Goal: Task Accomplishment & Management: Manage account settings

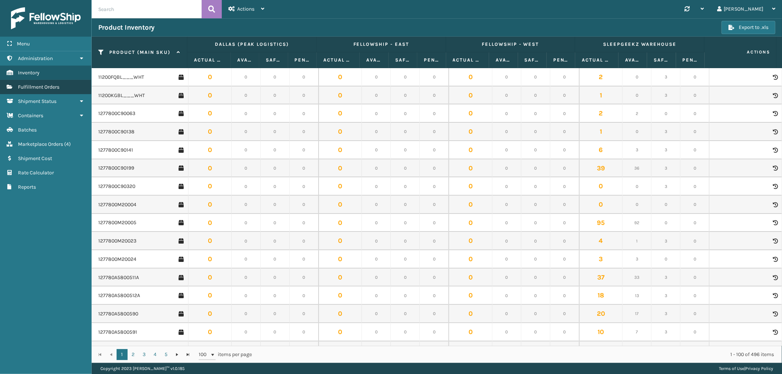
click at [41, 80] on link "Marketplace Orders Fulfillment Orders" at bounding box center [45, 87] width 91 height 14
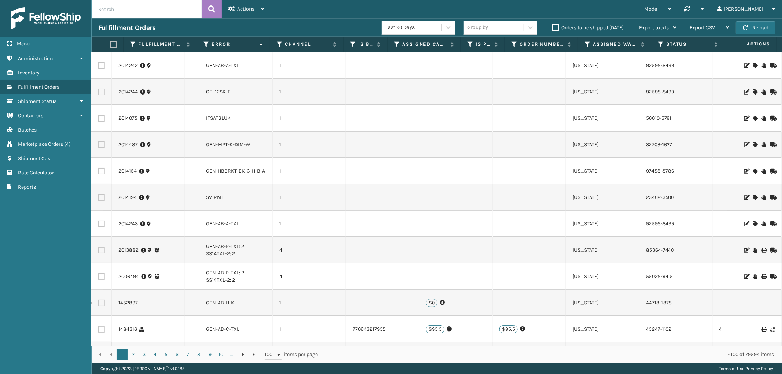
scroll to position [0, 599]
click at [753, 64] on icon at bounding box center [755, 65] width 4 height 5
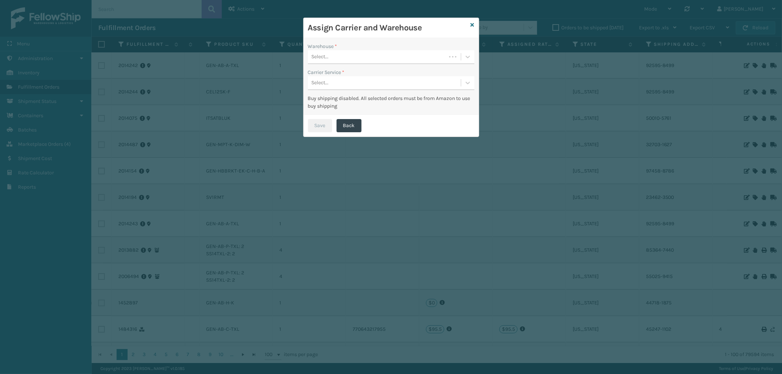
click at [389, 54] on div "Select..." at bounding box center [377, 57] width 138 height 12
click at [368, 72] on div "SleepGeekz Warehouse" at bounding box center [391, 76] width 166 height 14
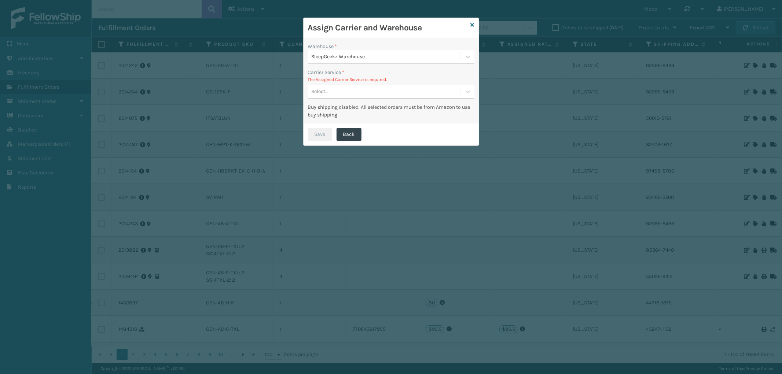
click at [361, 87] on div "Select..." at bounding box center [384, 92] width 153 height 12
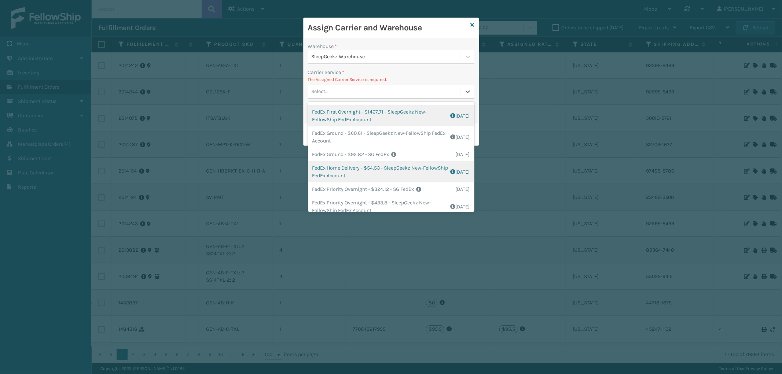
scroll to position [122, 0]
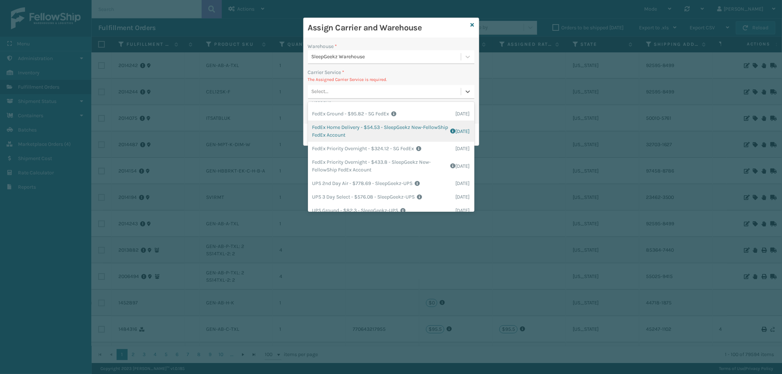
click at [394, 133] on div "FedEx Home Delivery - $54.53 - SleepGeekz New-FellowShip FedEx Account Shipping…" at bounding box center [391, 131] width 166 height 21
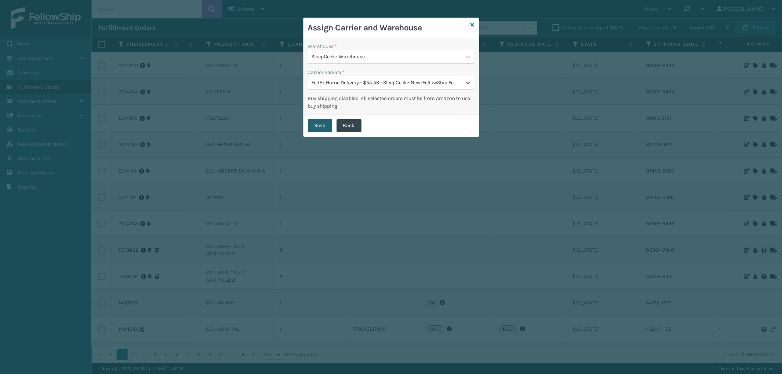
click at [319, 124] on button "Save" at bounding box center [320, 125] width 24 height 13
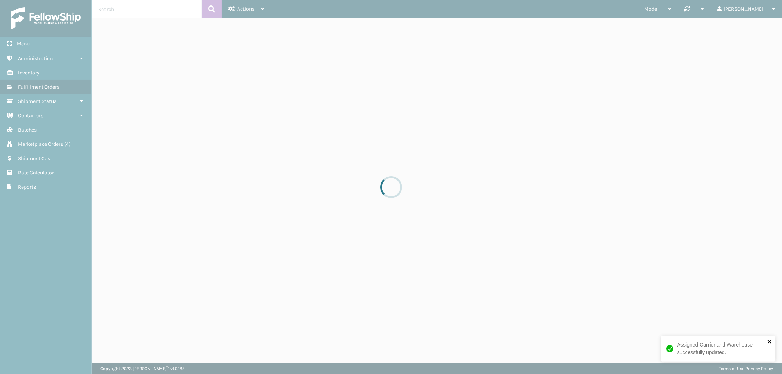
click at [768, 342] on icon "close" at bounding box center [770, 342] width 5 height 6
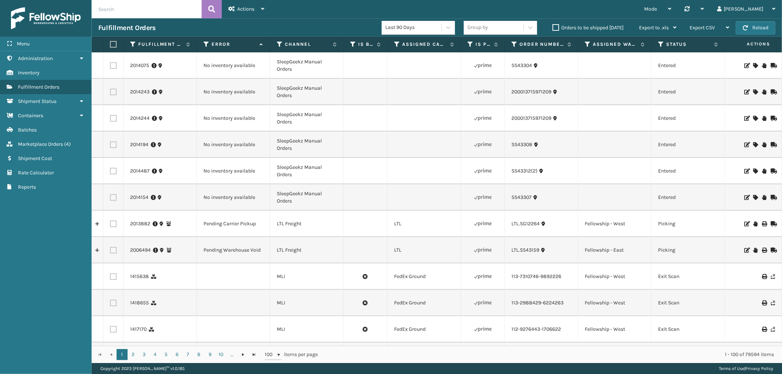
scroll to position [0, 599]
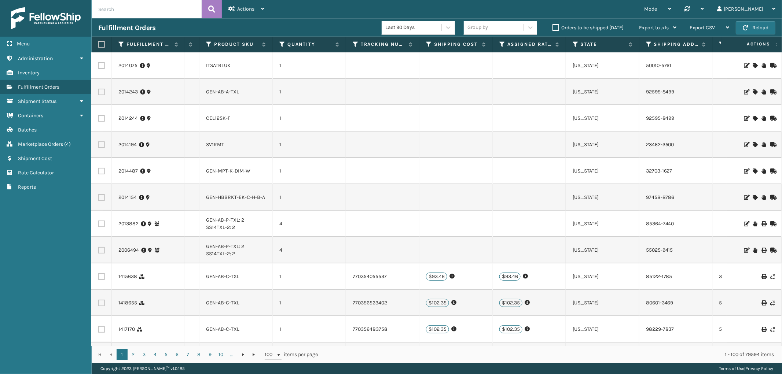
click at [753, 91] on icon at bounding box center [755, 91] width 4 height 5
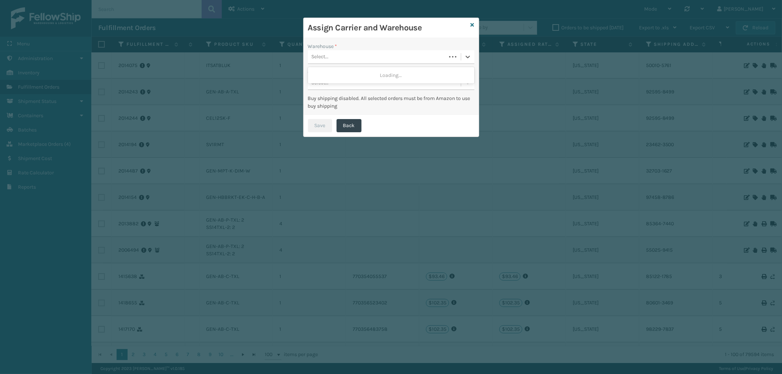
click at [402, 56] on div "Select..." at bounding box center [377, 57] width 138 height 12
click at [373, 85] on div "SleepGeekz Warehouse" at bounding box center [391, 89] width 166 height 14
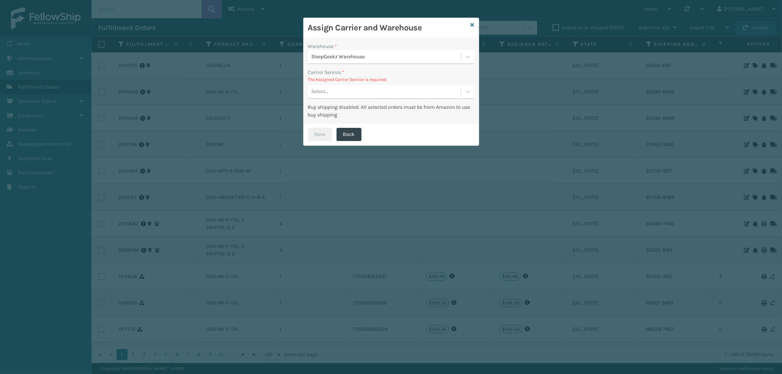
click at [373, 94] on div "Select..." at bounding box center [384, 92] width 153 height 12
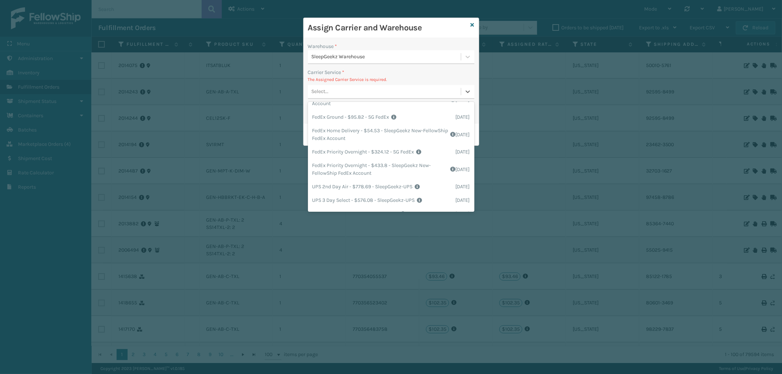
scroll to position [122, 0]
click at [404, 135] on div "FedEx Home Delivery - $54.53 - SleepGeekz New-FellowShip FedEx Account Shipping…" at bounding box center [391, 131] width 166 height 21
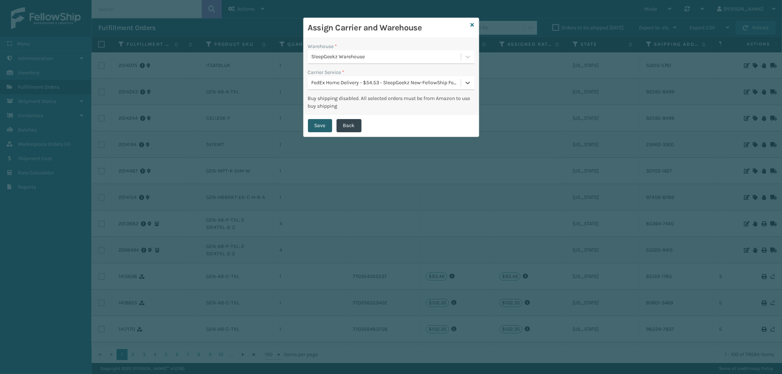
click at [325, 122] on button "Save" at bounding box center [320, 125] width 24 height 13
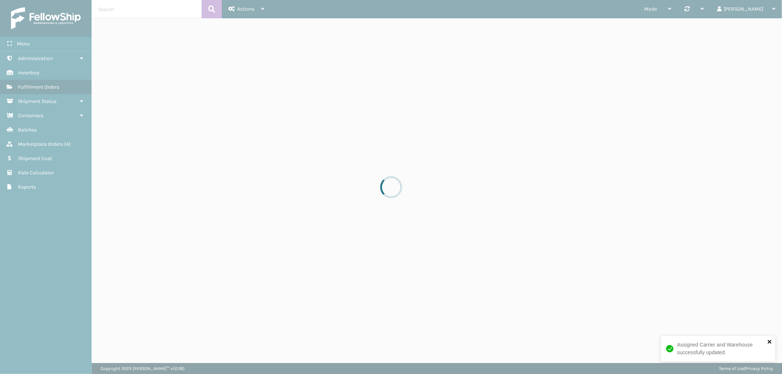
click at [771, 340] on icon "close" at bounding box center [770, 342] width 5 height 6
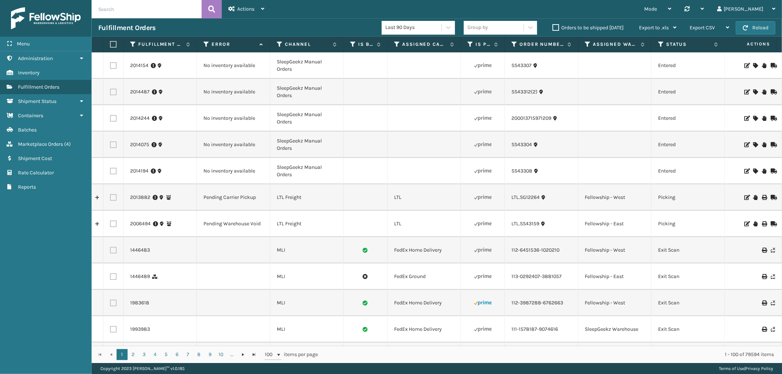
scroll to position [0, 599]
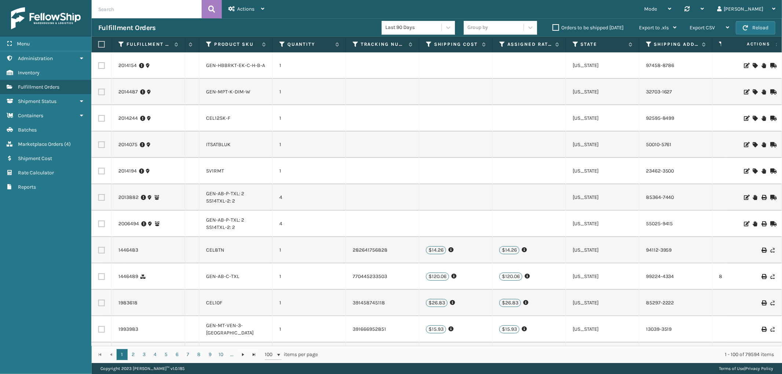
click at [753, 117] on icon at bounding box center [755, 118] width 4 height 5
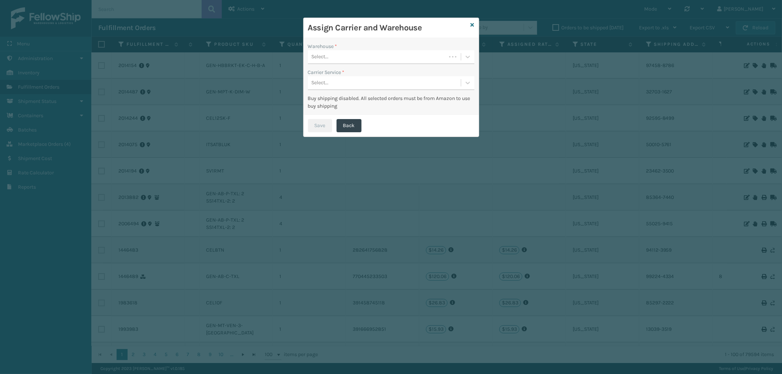
click at [380, 60] on div "Select..." at bounding box center [377, 57] width 138 height 12
click at [360, 112] on div "SleepGeekz Warehouse" at bounding box center [391, 116] width 166 height 14
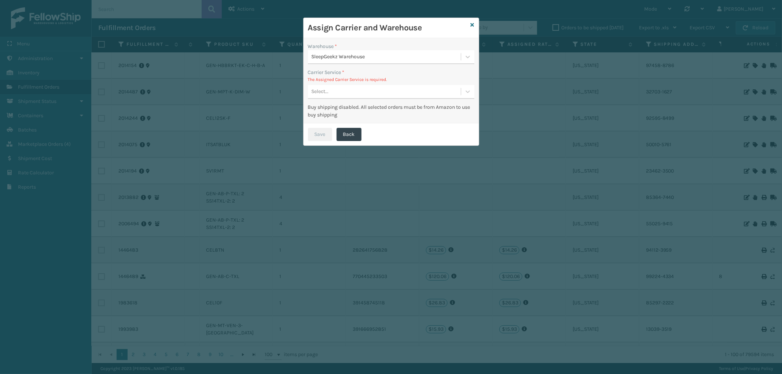
click at [378, 89] on div "Select..." at bounding box center [384, 92] width 153 height 12
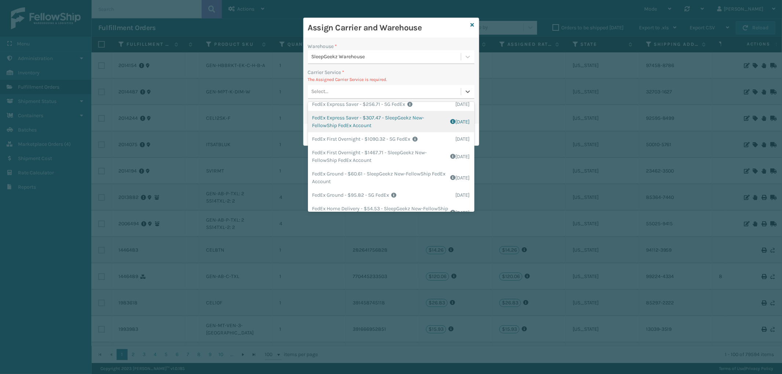
scroll to position [81, 0]
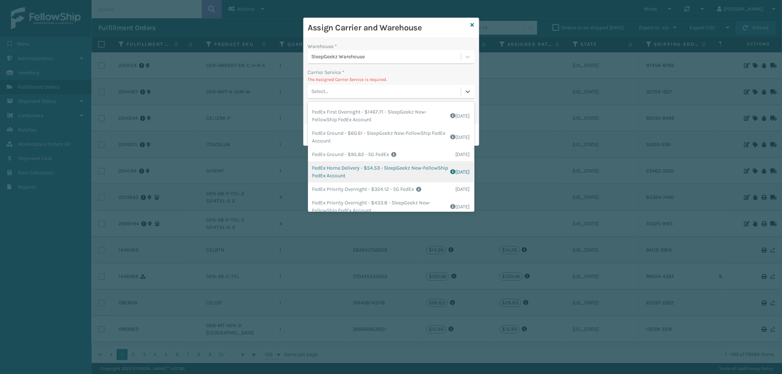
click at [408, 167] on div "FedEx Home Delivery - $54.53 - SleepGeekz New-FellowShip FedEx Account Shipping…" at bounding box center [391, 171] width 166 height 21
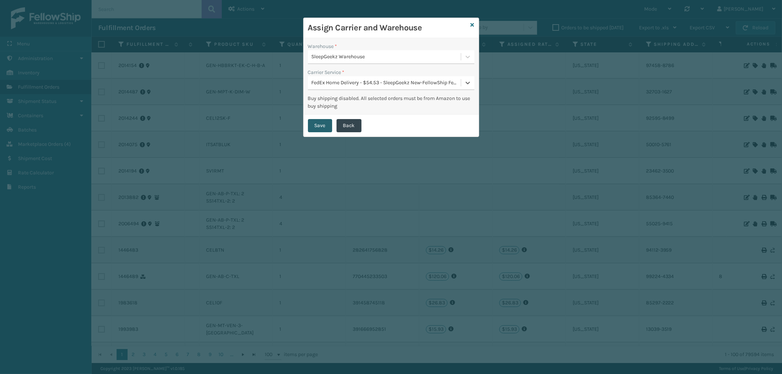
click at [323, 123] on button "Save" at bounding box center [320, 125] width 24 height 13
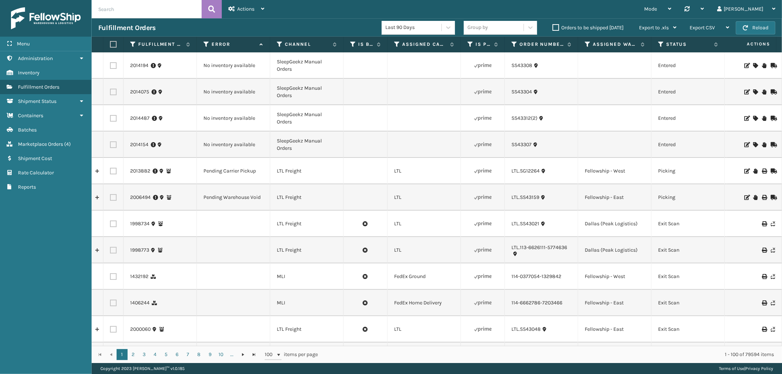
scroll to position [0, 599]
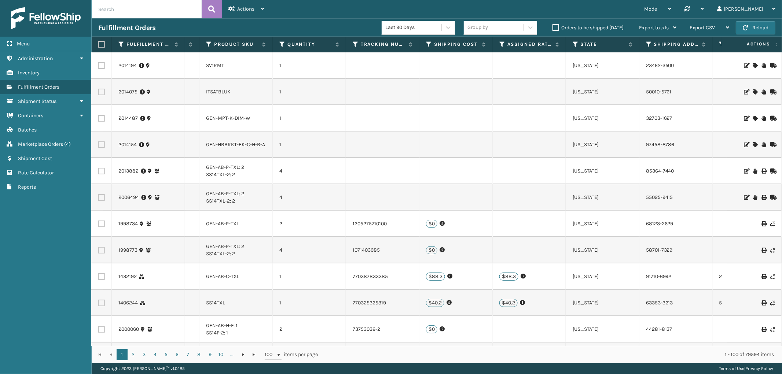
click at [753, 64] on icon at bounding box center [755, 65] width 4 height 5
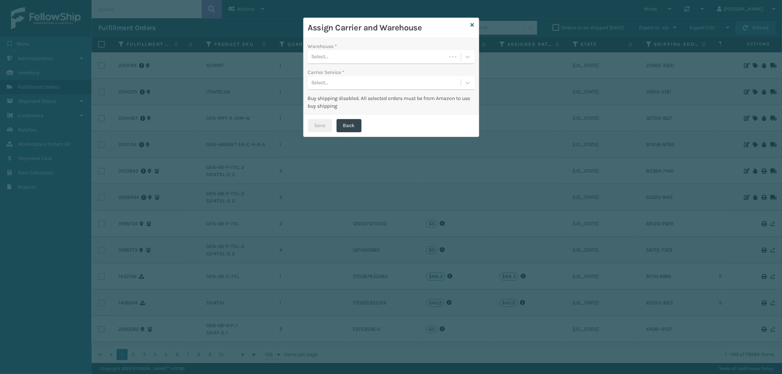
click at [352, 59] on div "Select..." at bounding box center [377, 57] width 138 height 12
click at [335, 81] on div "SleepGeekz Warehouse" at bounding box center [391, 76] width 166 height 14
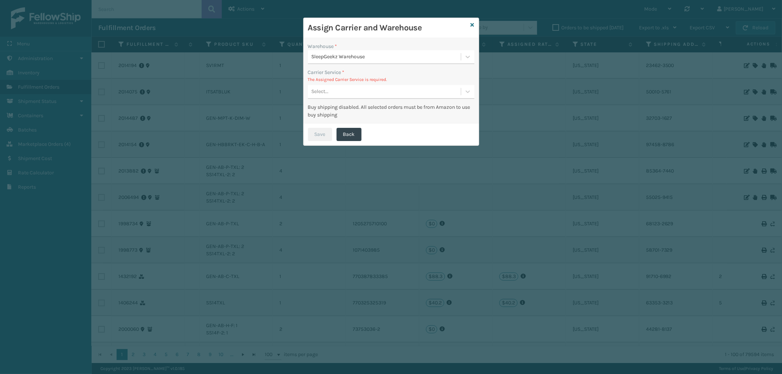
click at [351, 92] on div "Select..." at bounding box center [384, 92] width 153 height 12
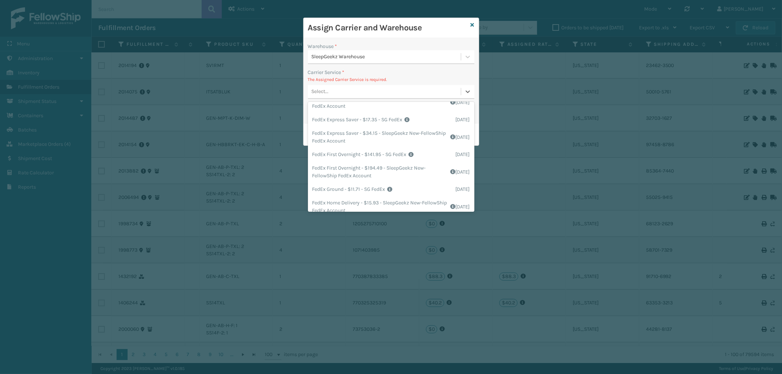
scroll to position [81, 0]
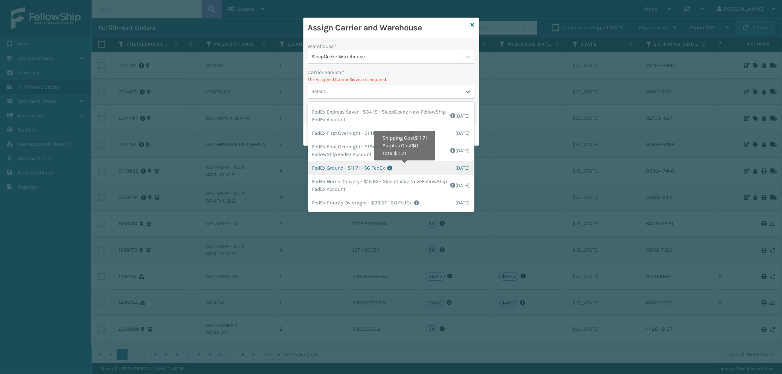
click at [406, 166] on icon at bounding box center [422, 168] width 68 height 5
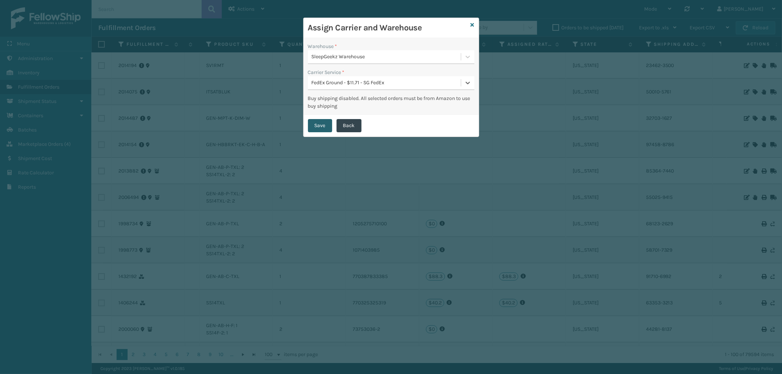
click at [316, 122] on button "Save" at bounding box center [320, 125] width 24 height 13
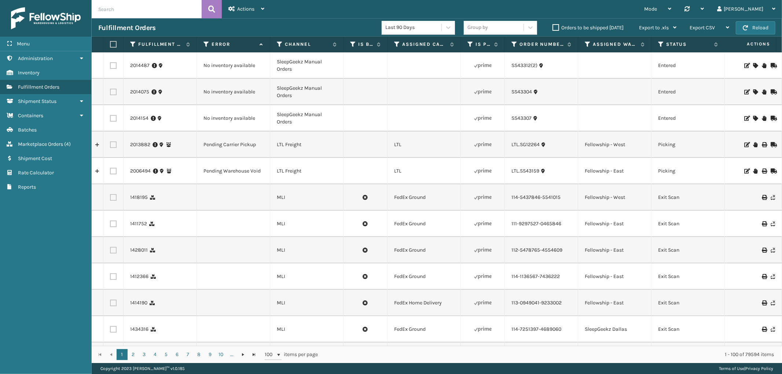
click at [753, 64] on icon at bounding box center [755, 65] width 4 height 5
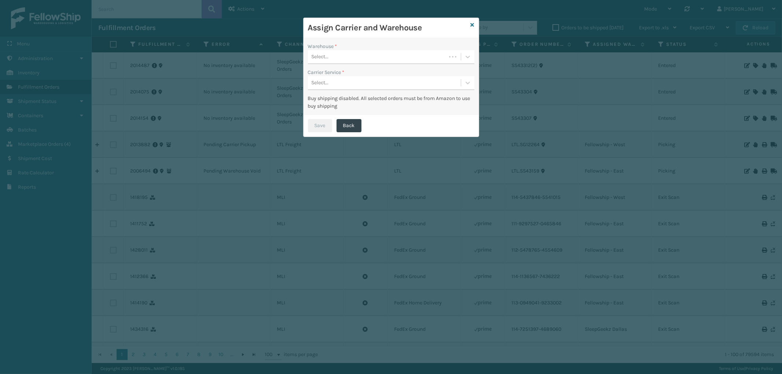
click at [396, 55] on div "Select..." at bounding box center [377, 57] width 138 height 12
click at [371, 70] on div "SleepGeekz Warehouse" at bounding box center [391, 76] width 166 height 14
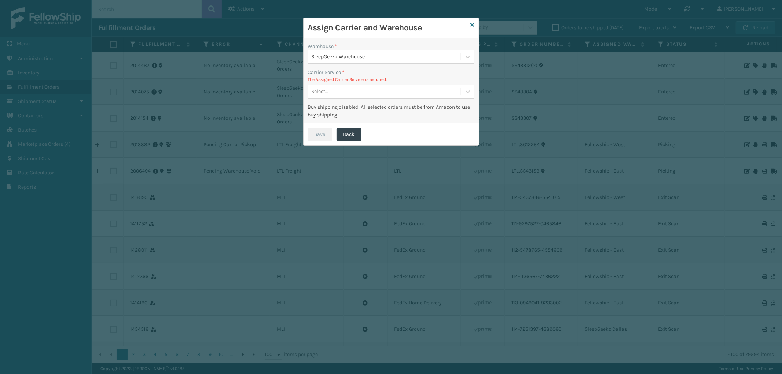
click at [365, 94] on div "Select..." at bounding box center [384, 92] width 153 height 12
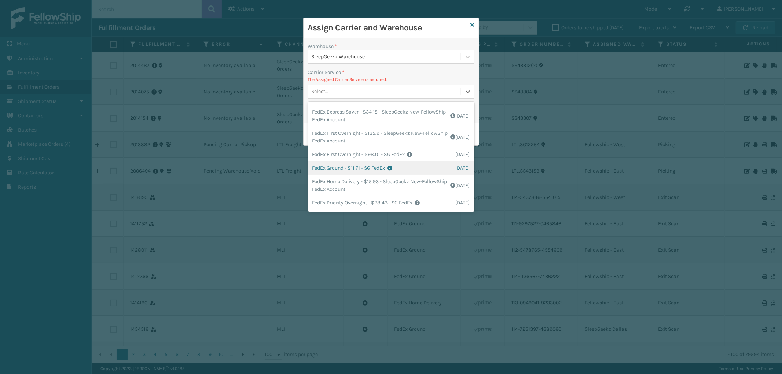
click at [407, 164] on div "FedEx Ground - $11.71 - SG FedEx Shipping Cost $11.71 Surplus Cost $0 Total $11…" at bounding box center [391, 168] width 166 height 14
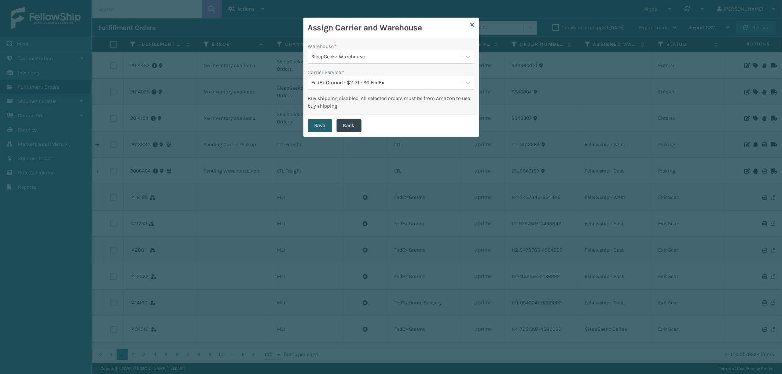
click at [318, 120] on button "Save" at bounding box center [320, 125] width 24 height 13
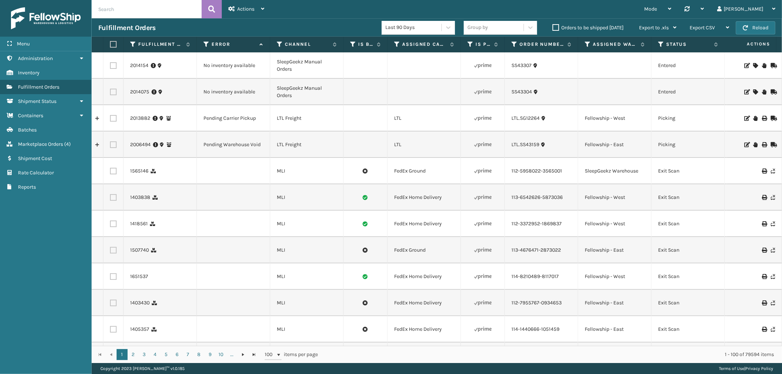
click at [114, 144] on label at bounding box center [113, 145] width 7 height 7
click at [110, 144] on input "checkbox" at bounding box center [110, 144] width 0 height 5
checkbox input "true"
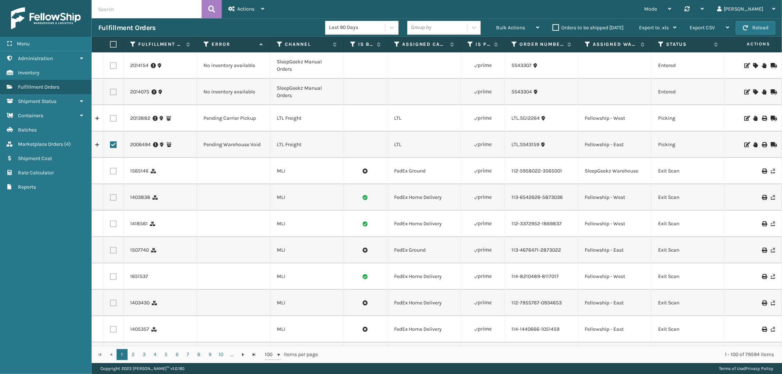
click at [753, 144] on icon at bounding box center [755, 144] width 4 height 5
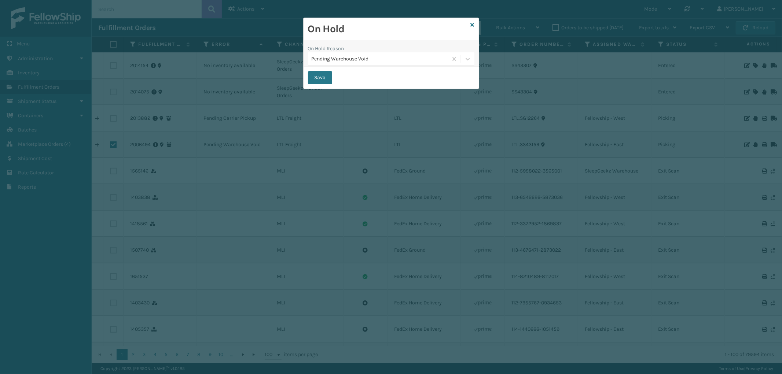
click at [356, 56] on div "Pending Warehouse Void" at bounding box center [380, 59] width 137 height 8
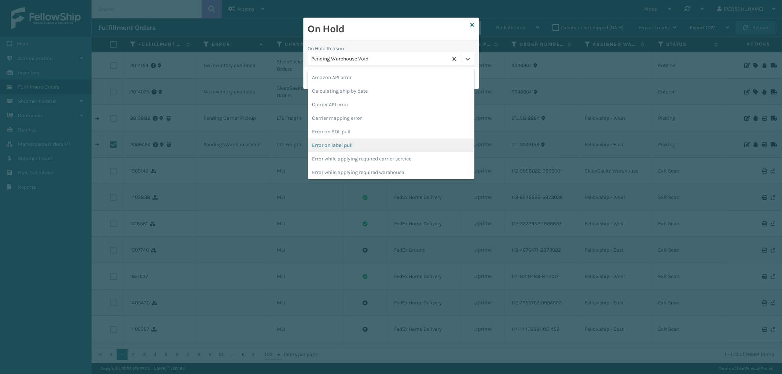
scroll to position [191, 0]
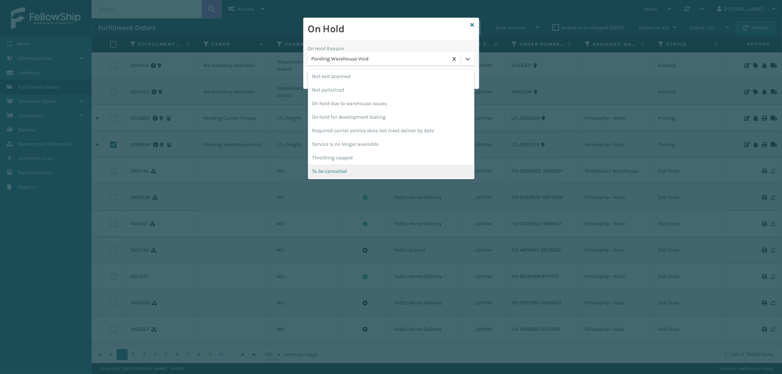
click at [352, 170] on div "To be cancelled" at bounding box center [391, 172] width 166 height 14
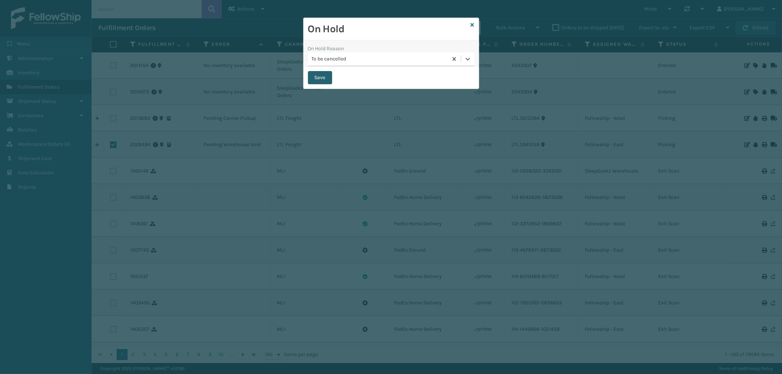
click at [314, 78] on button "Save" at bounding box center [320, 77] width 24 height 13
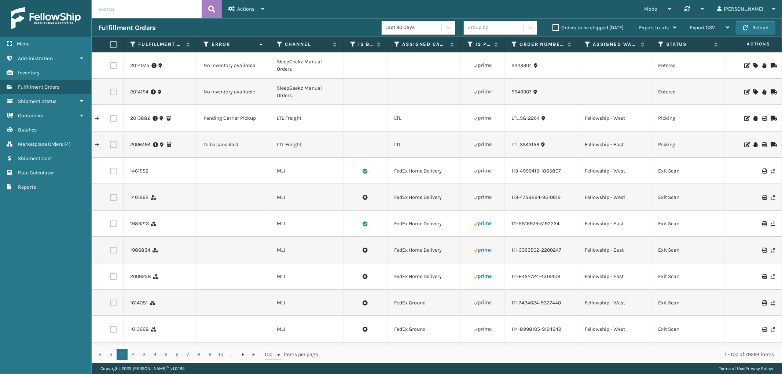
click at [753, 64] on icon at bounding box center [755, 65] width 4 height 5
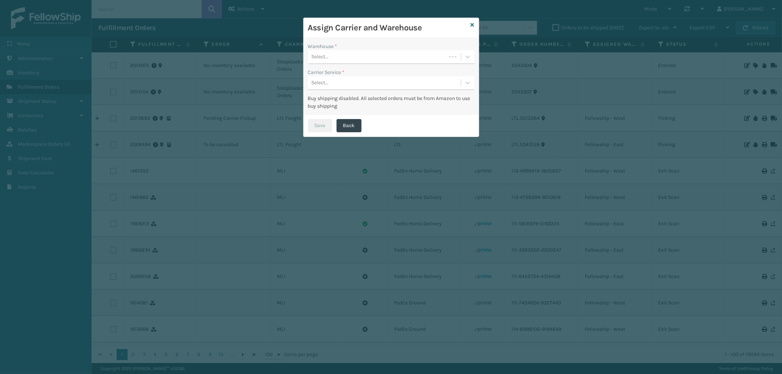
click at [372, 51] on div "Select..." at bounding box center [377, 57] width 138 height 12
click at [389, 72] on div "SleepGeekz Warehouse" at bounding box center [391, 76] width 166 height 14
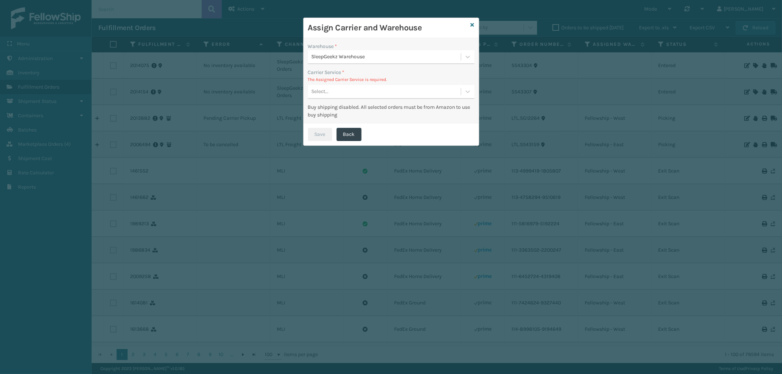
click at [389, 89] on div "Select..." at bounding box center [384, 92] width 153 height 12
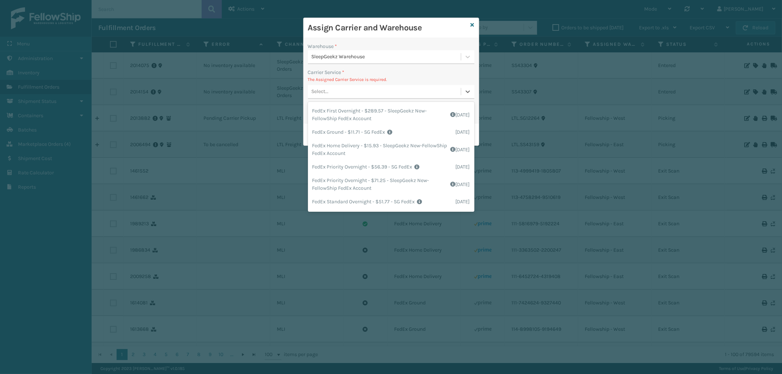
scroll to position [122, 0]
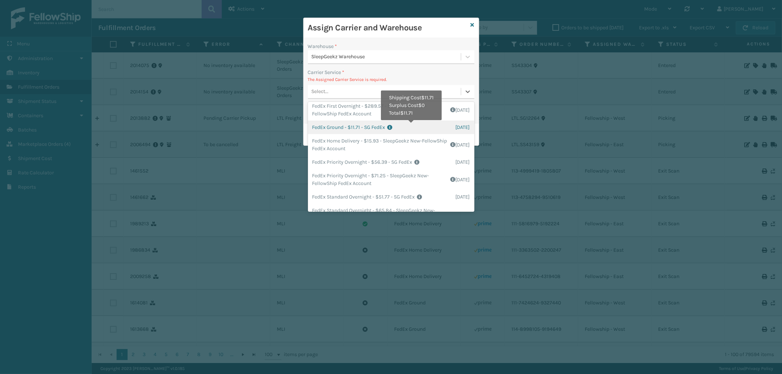
click at [412, 126] on icon at bounding box center [422, 127] width 68 height 5
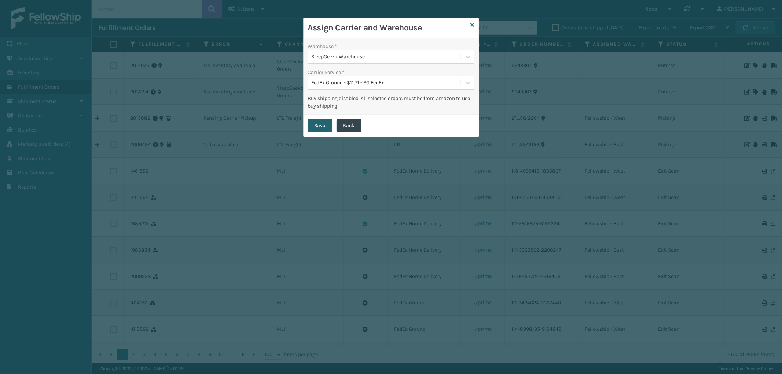
click at [318, 125] on button "Save" at bounding box center [320, 125] width 24 height 13
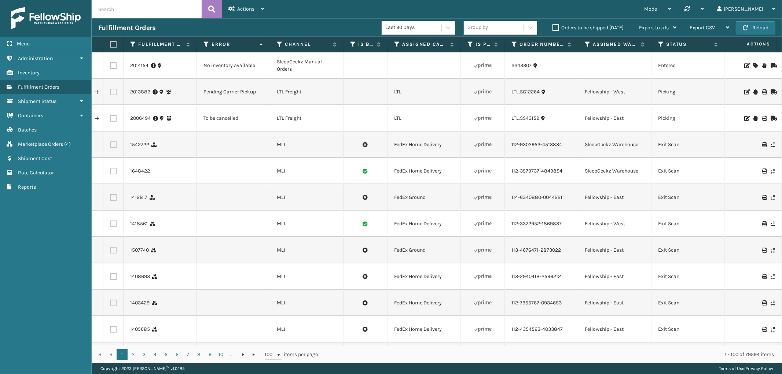
click at [753, 64] on icon at bounding box center [755, 65] width 4 height 5
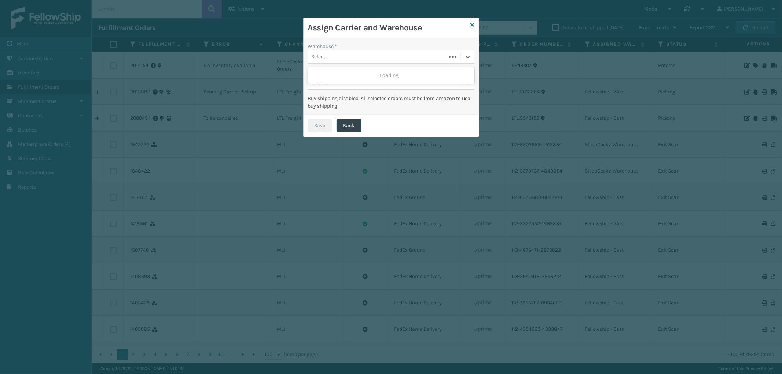
click at [353, 59] on div "Select..." at bounding box center [377, 57] width 138 height 12
click at [339, 89] on div "SleepGeekz Warehouse" at bounding box center [391, 89] width 166 height 14
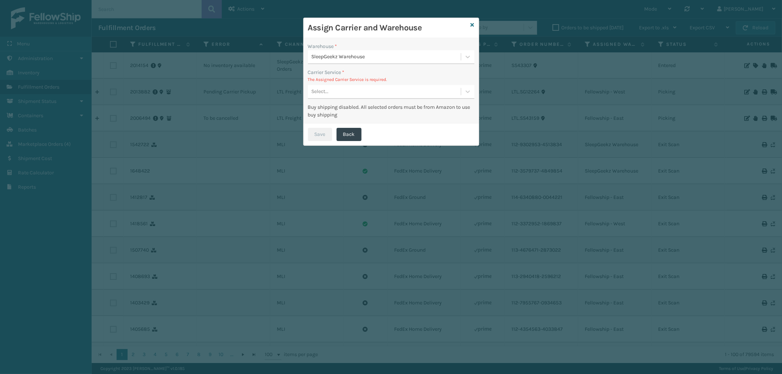
click at [360, 95] on div "Select..." at bounding box center [384, 92] width 153 height 12
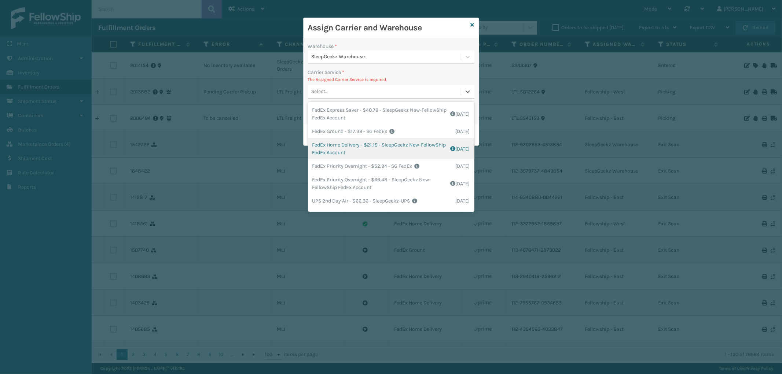
scroll to position [0, 0]
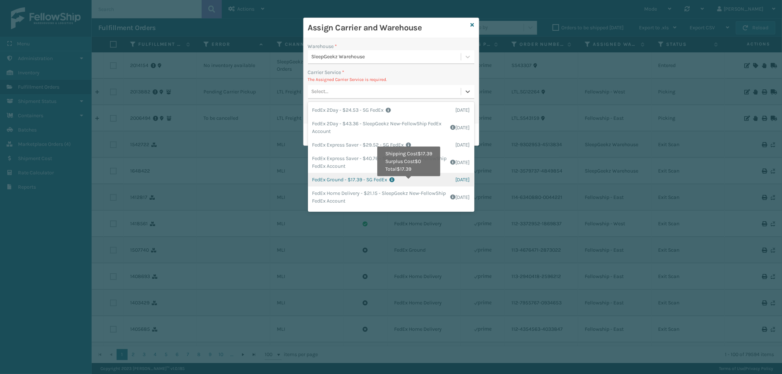
click at [410, 182] on icon at bounding box center [423, 179] width 66 height 5
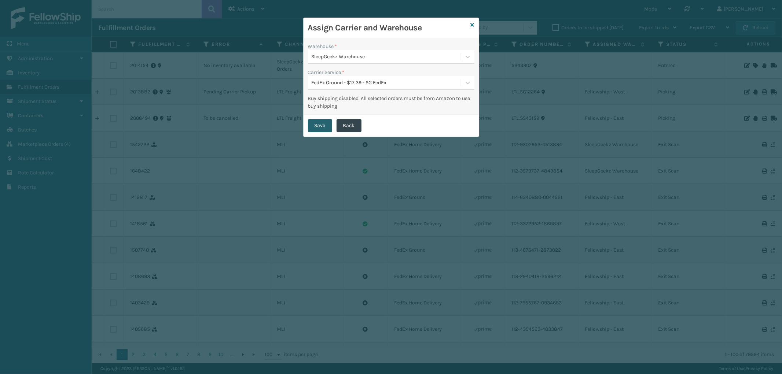
click at [316, 128] on button "Save" at bounding box center [320, 125] width 24 height 13
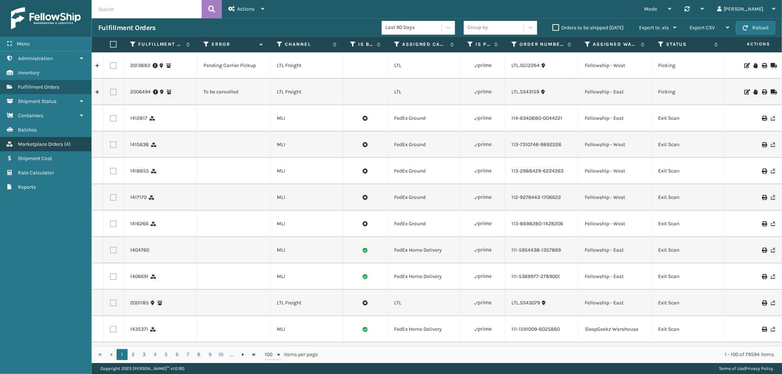
click at [33, 141] on span "Marketplace Orders" at bounding box center [40, 144] width 45 height 6
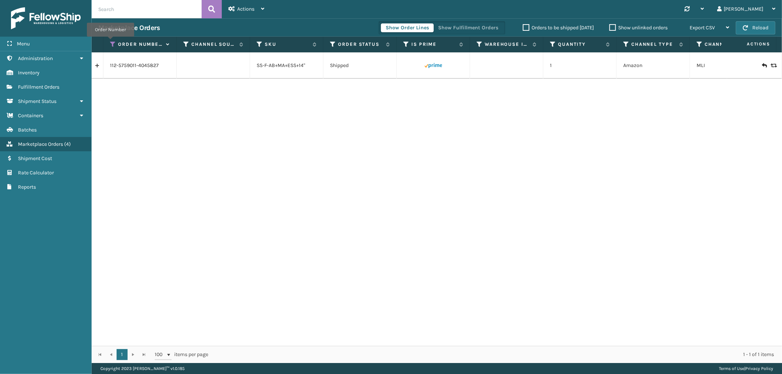
click at [110, 42] on icon at bounding box center [113, 44] width 6 height 7
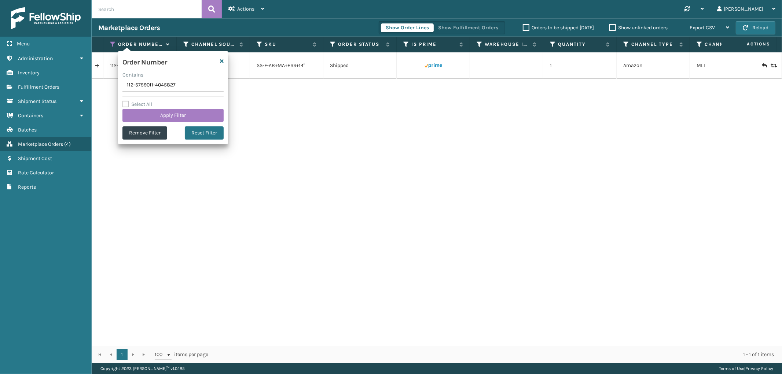
click at [133, 86] on input "112-5759011-4045827" at bounding box center [172, 85] width 101 height 13
type input "SS43248"
click at [142, 112] on button "Apply Filter" at bounding box center [172, 115] width 101 height 13
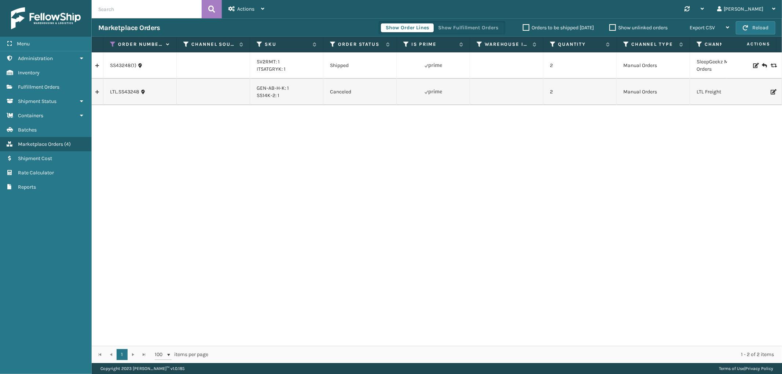
click at [97, 94] on link at bounding box center [97, 92] width 11 height 12
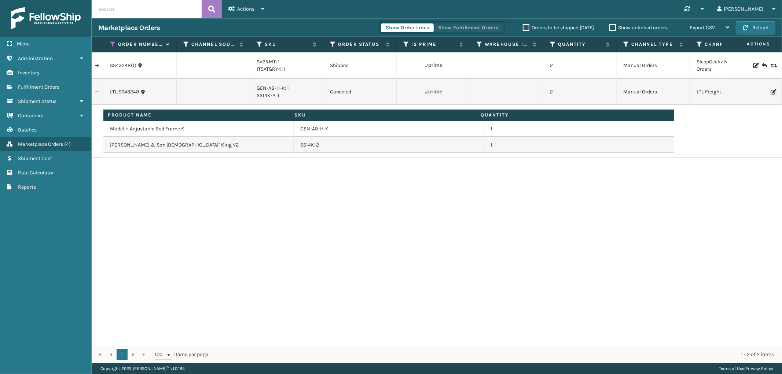
click at [464, 26] on button "Show Fulfillment Orders" at bounding box center [468, 27] width 70 height 9
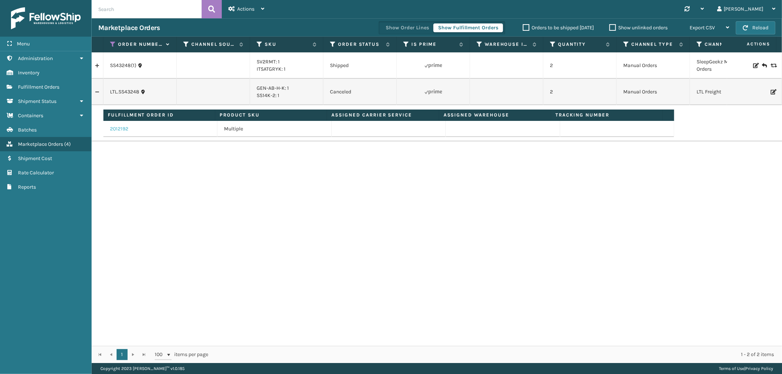
click at [120, 129] on link "2012192" at bounding box center [119, 128] width 18 height 7
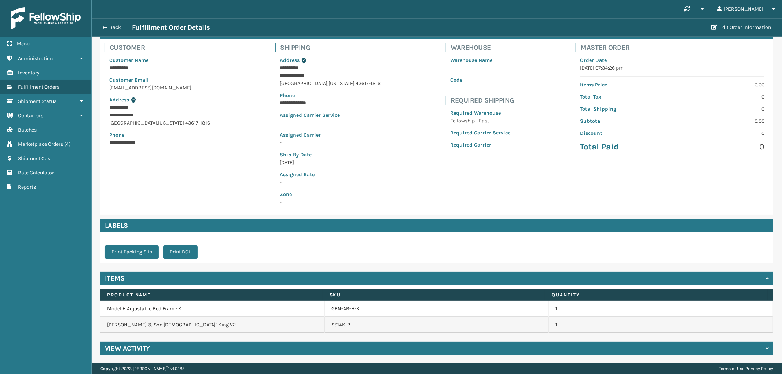
scroll to position [45, 0]
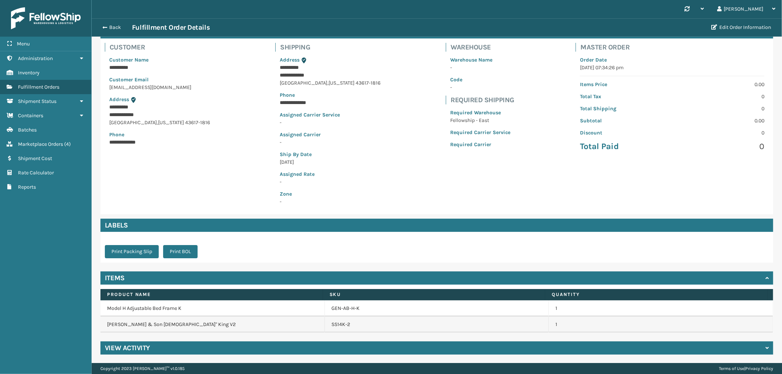
click at [243, 344] on div "View Activity" at bounding box center [436, 348] width 673 height 13
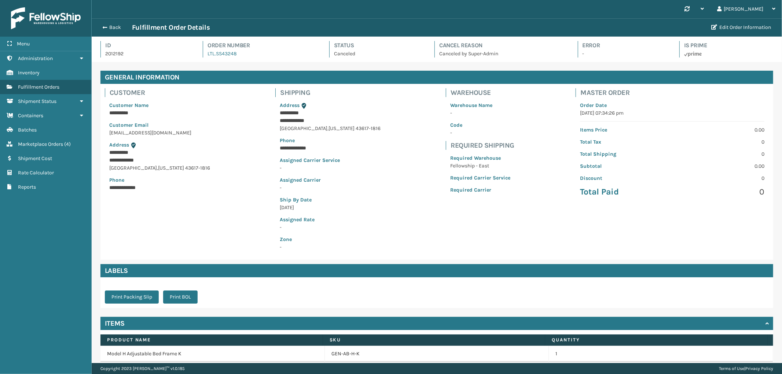
scroll to position [259, 0]
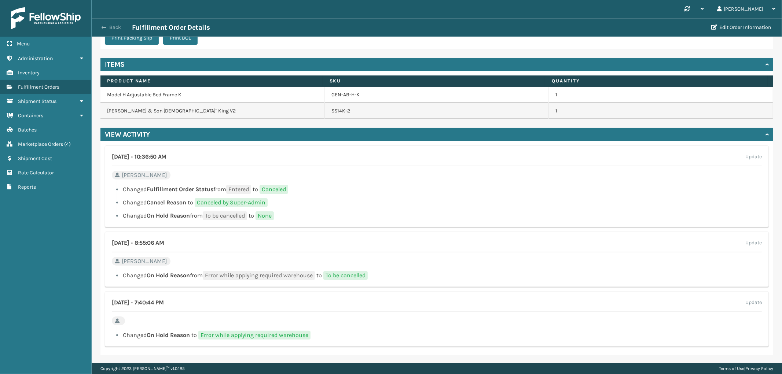
click at [115, 24] on button "Back" at bounding box center [115, 27] width 34 height 7
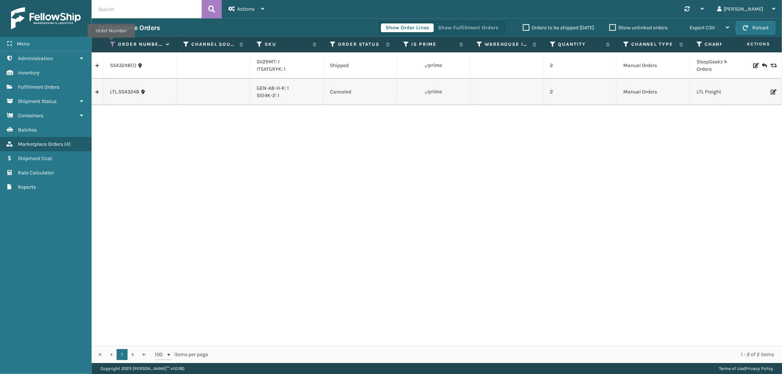
click at [111, 43] on icon at bounding box center [113, 44] width 6 height 7
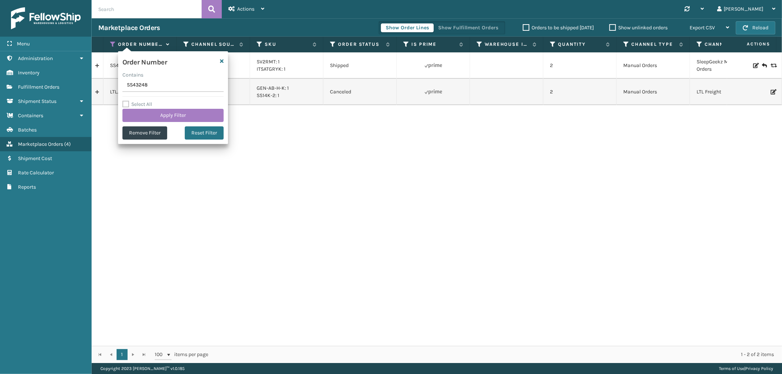
click at [134, 83] on input "SS43248" at bounding box center [172, 85] width 101 height 13
click at [134, 82] on input "SS43248" at bounding box center [172, 85] width 101 height 13
type input "SG12250"
click at [145, 118] on button "Apply Filter" at bounding box center [172, 115] width 101 height 13
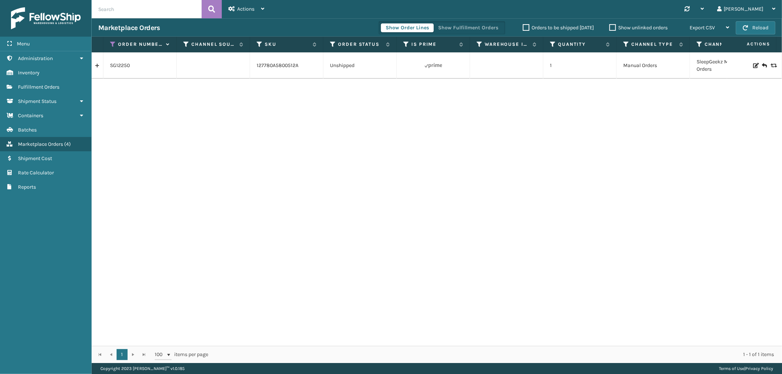
click at [98, 65] on link at bounding box center [97, 66] width 11 height 12
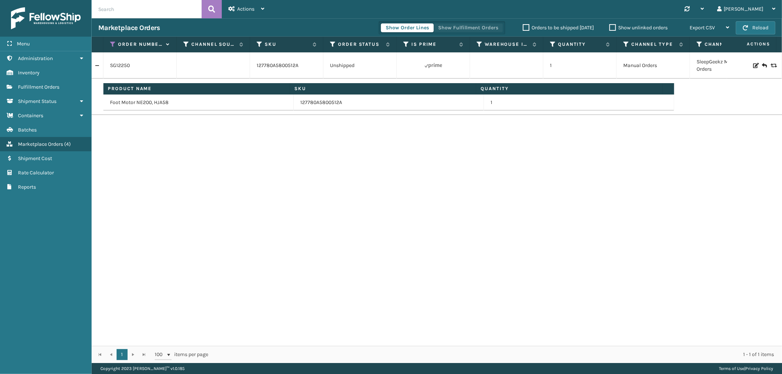
click at [462, 27] on button "Show Fulfillment Orders" at bounding box center [468, 27] width 70 height 9
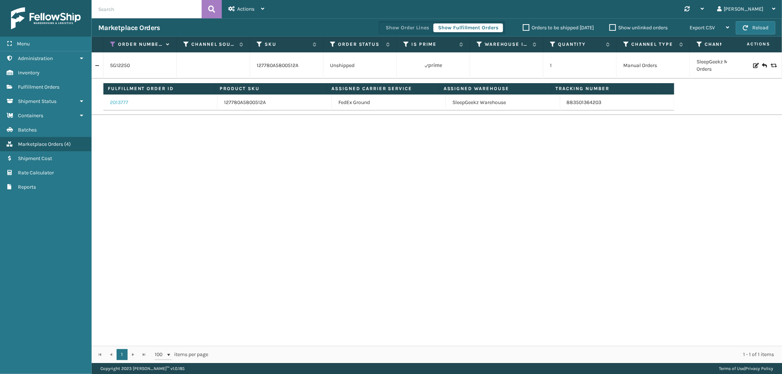
click at [117, 104] on link "2013777" at bounding box center [119, 102] width 18 height 7
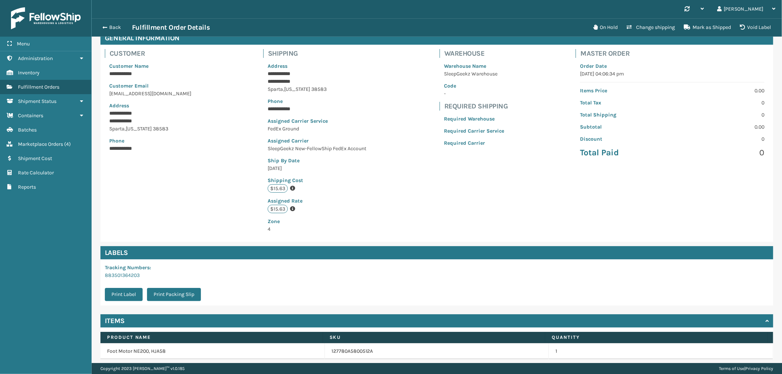
scroll to position [66, 0]
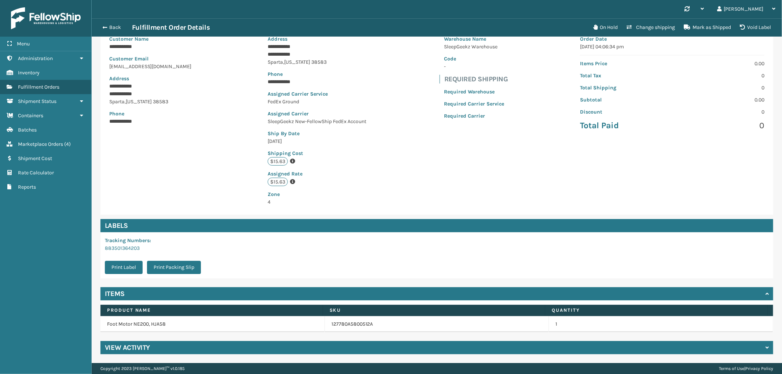
click at [306, 346] on div "View Activity" at bounding box center [436, 347] width 673 height 13
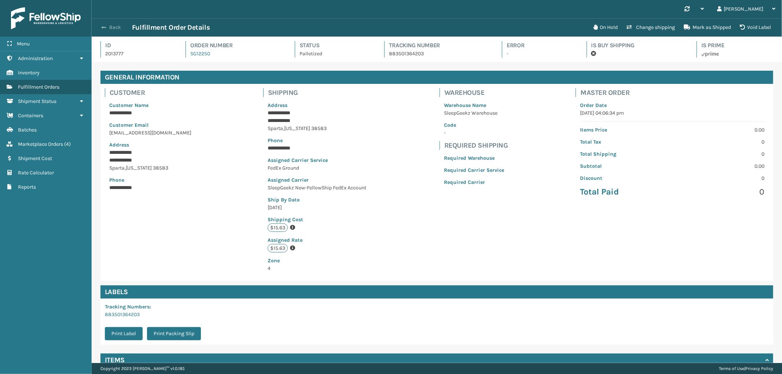
click at [112, 29] on button "Back" at bounding box center [115, 27] width 34 height 7
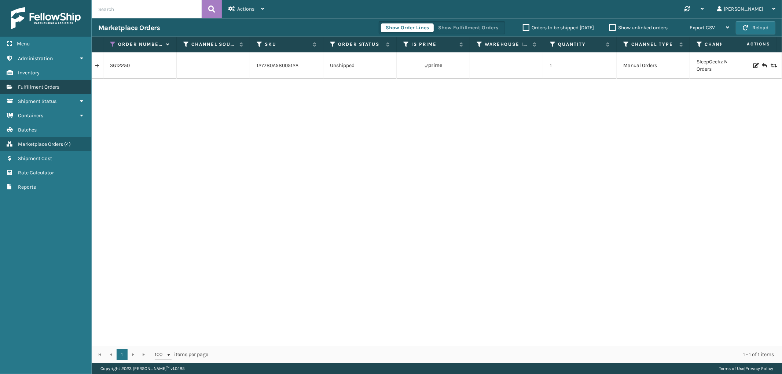
click at [57, 86] on span "Fulfillment Orders" at bounding box center [38, 87] width 41 height 6
